Goal: Task Accomplishment & Management: Use online tool/utility

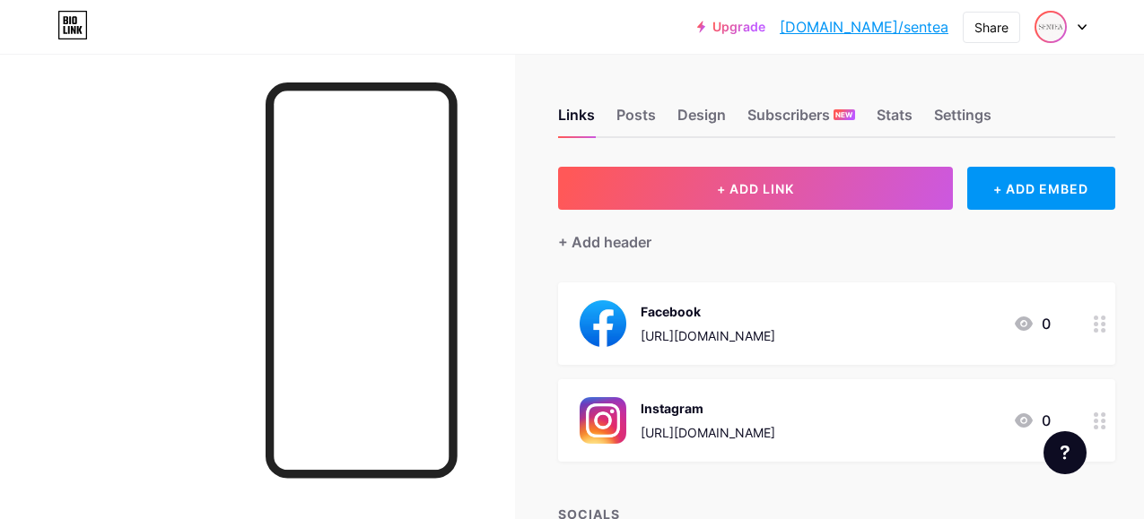
click at [1057, 31] on img at bounding box center [1050, 27] width 29 height 29
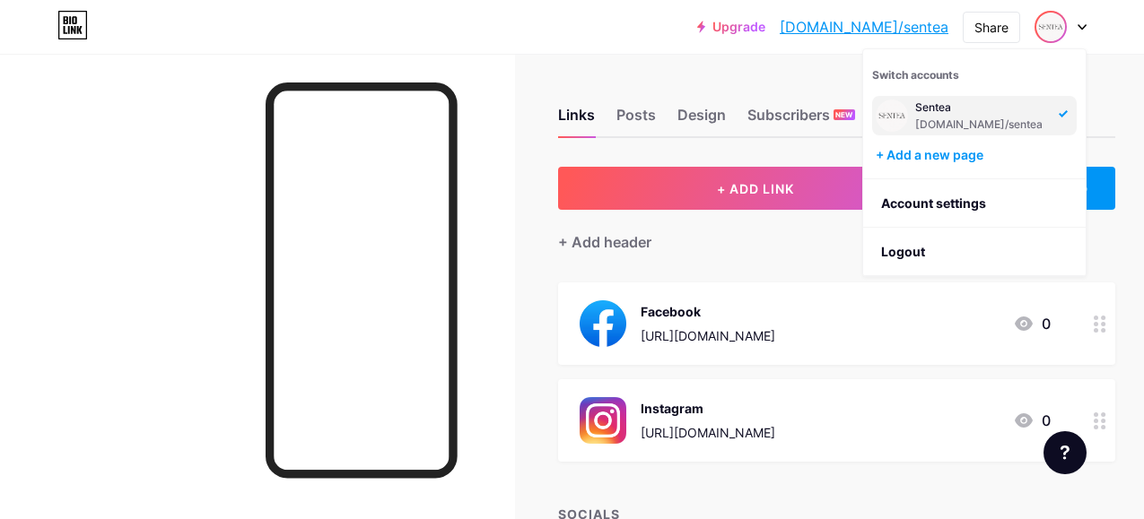
click at [1090, 26] on div "Upgrade [DOMAIN_NAME]/sentea... [DOMAIN_NAME]/sentea Share Switch accounts Sent…" at bounding box center [572, 27] width 1144 height 32
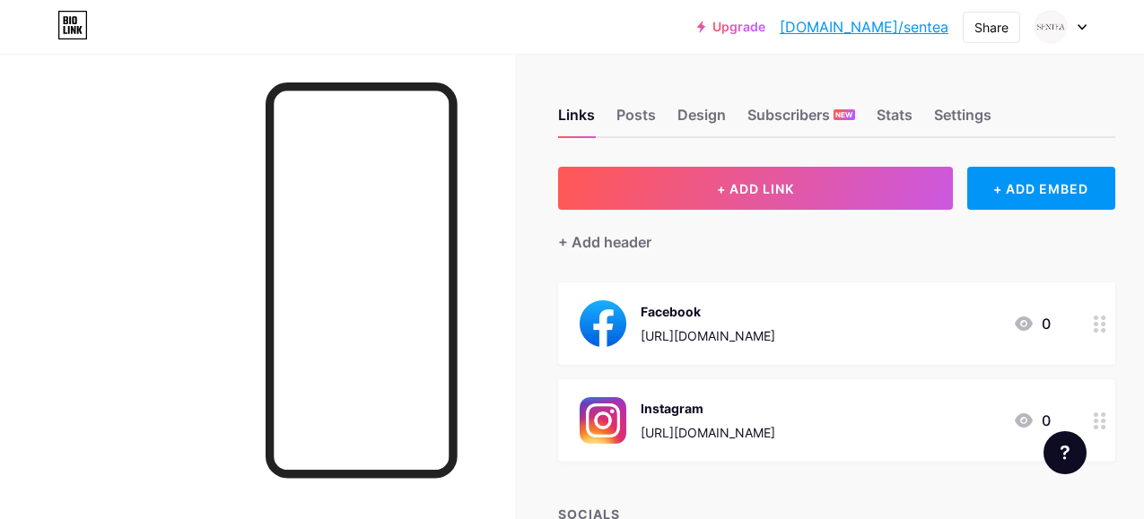
click at [1082, 25] on icon at bounding box center [1081, 27] width 9 height 6
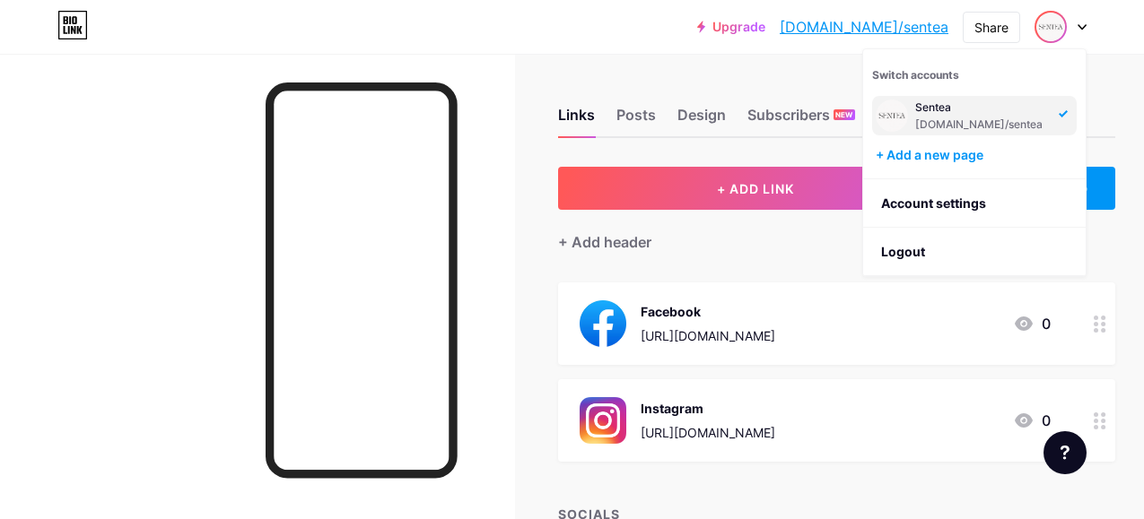
scroll to position [151, 0]
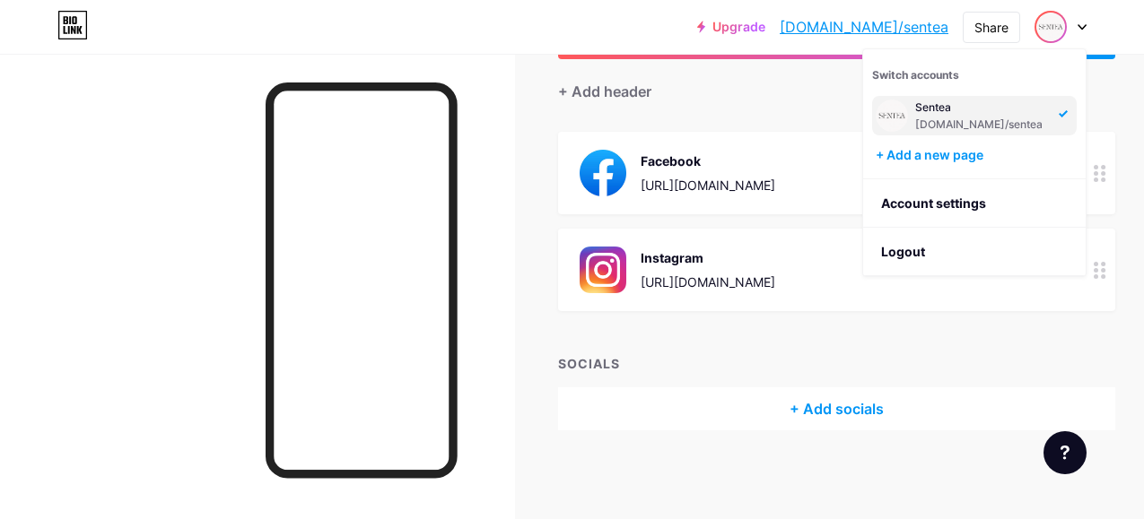
click at [78, 189] on div at bounding box center [257, 313] width 515 height 519
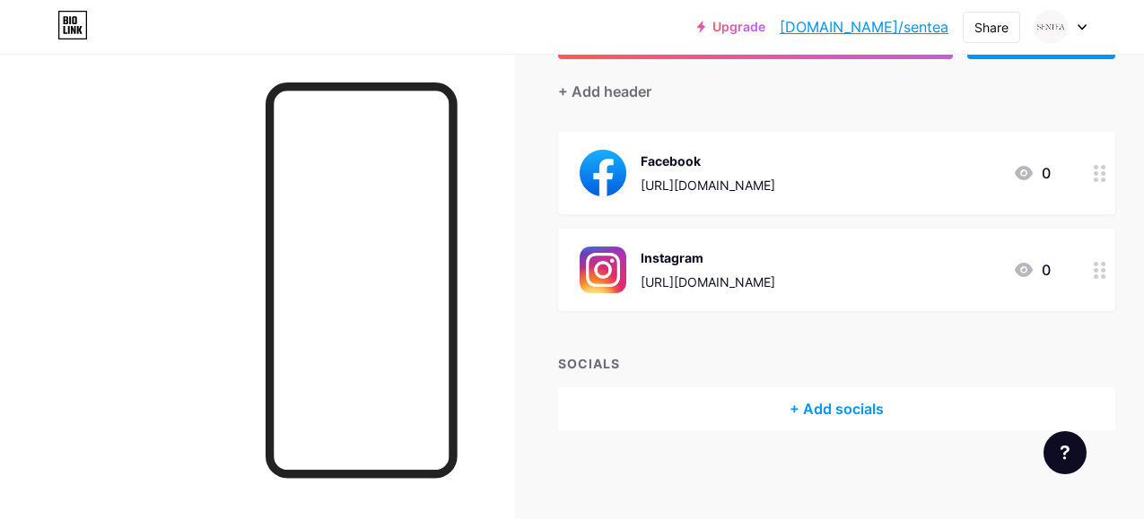
click at [71, 22] on icon at bounding box center [70, 20] width 2 height 8
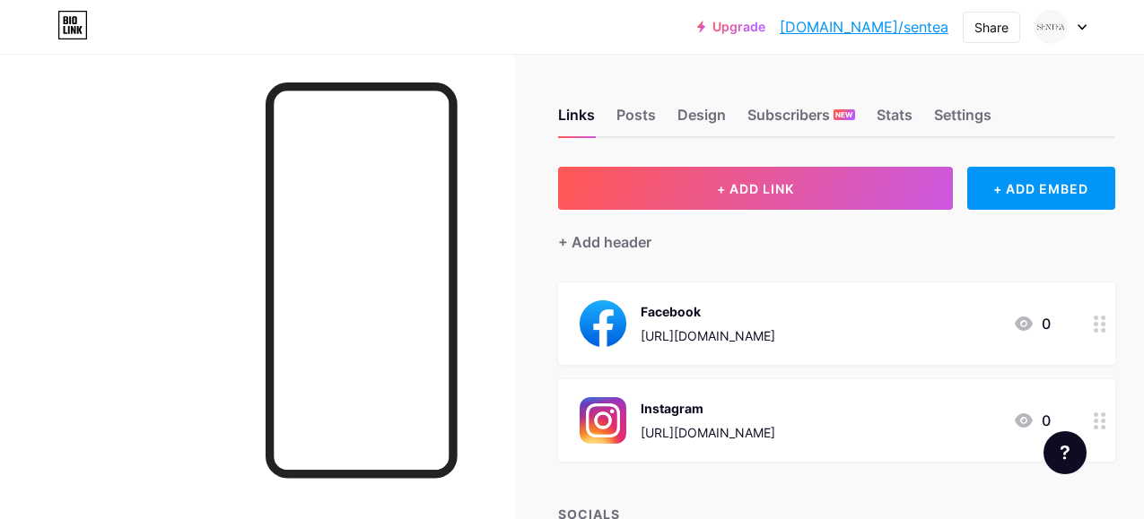
click at [83, 25] on icon at bounding box center [72, 25] width 30 height 29
drag, startPoint x: 927, startPoint y: 26, endPoint x: 1014, endPoint y: 81, distance: 103.5
click at [1014, 81] on div "Links Posts Design Subscribers NEW Stats Settings" at bounding box center [836, 106] width 557 height 63
click at [992, 24] on div "Share" at bounding box center [991, 27] width 34 height 19
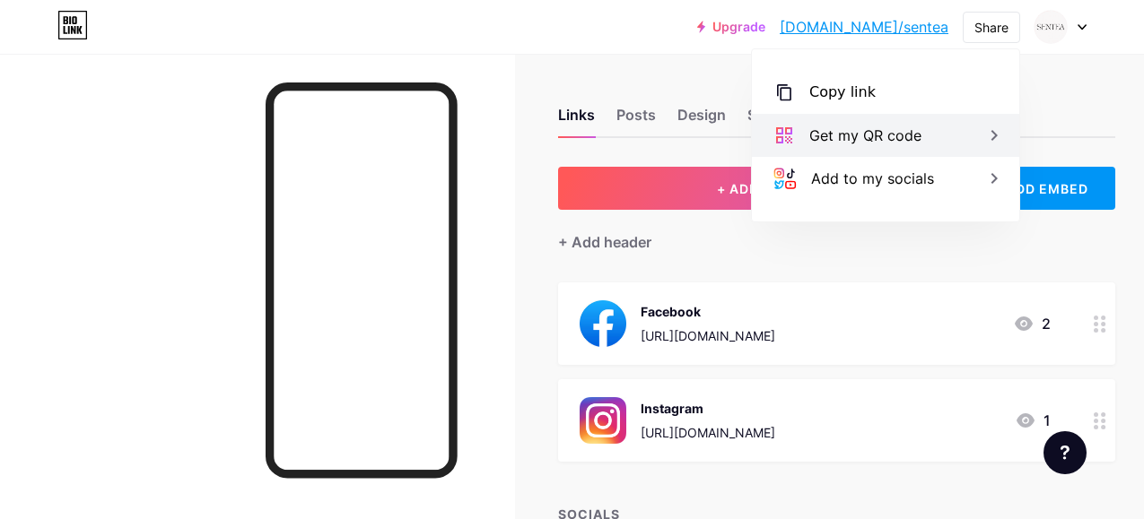
click at [879, 130] on div "Get my QR code" at bounding box center [865, 136] width 112 height 22
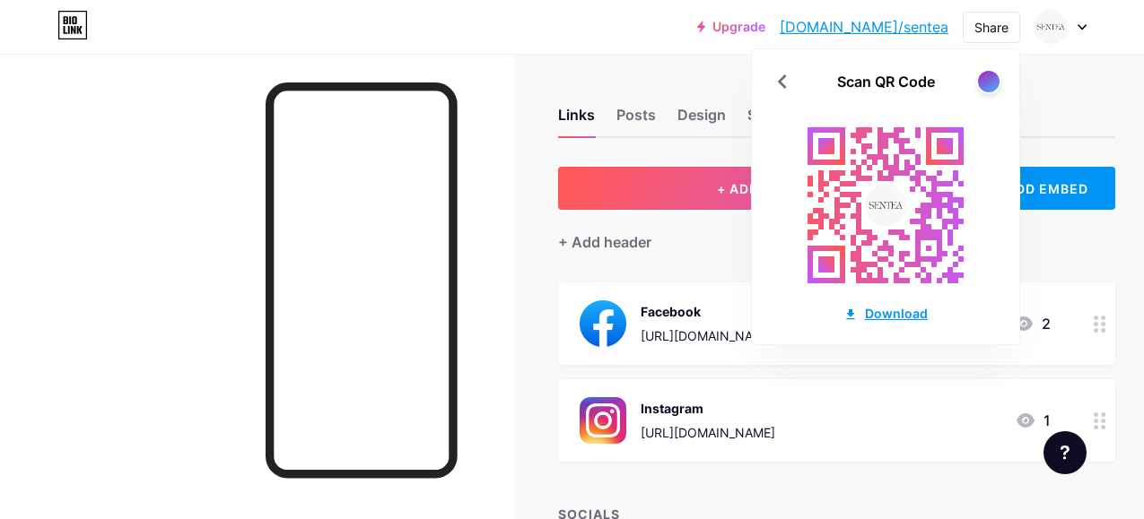
click at [871, 315] on div "Download" at bounding box center [885, 313] width 84 height 19
